Goal: Navigation & Orientation: Go to known website

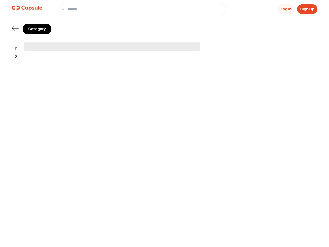
click at [165, 45] on span "‌" at bounding box center [112, 46] width 176 height 8
click at [286, 9] on button "Log In" at bounding box center [286, 9] width 17 height 10
click at [307, 9] on button "Sign Up" at bounding box center [307, 9] width 20 height 10
click at [15, 28] on icon at bounding box center [15, 28] width 7 height 5
click at [16, 52] on div "0" at bounding box center [15, 51] width 9 height 23
